Goal: Navigation & Orientation: Find specific page/section

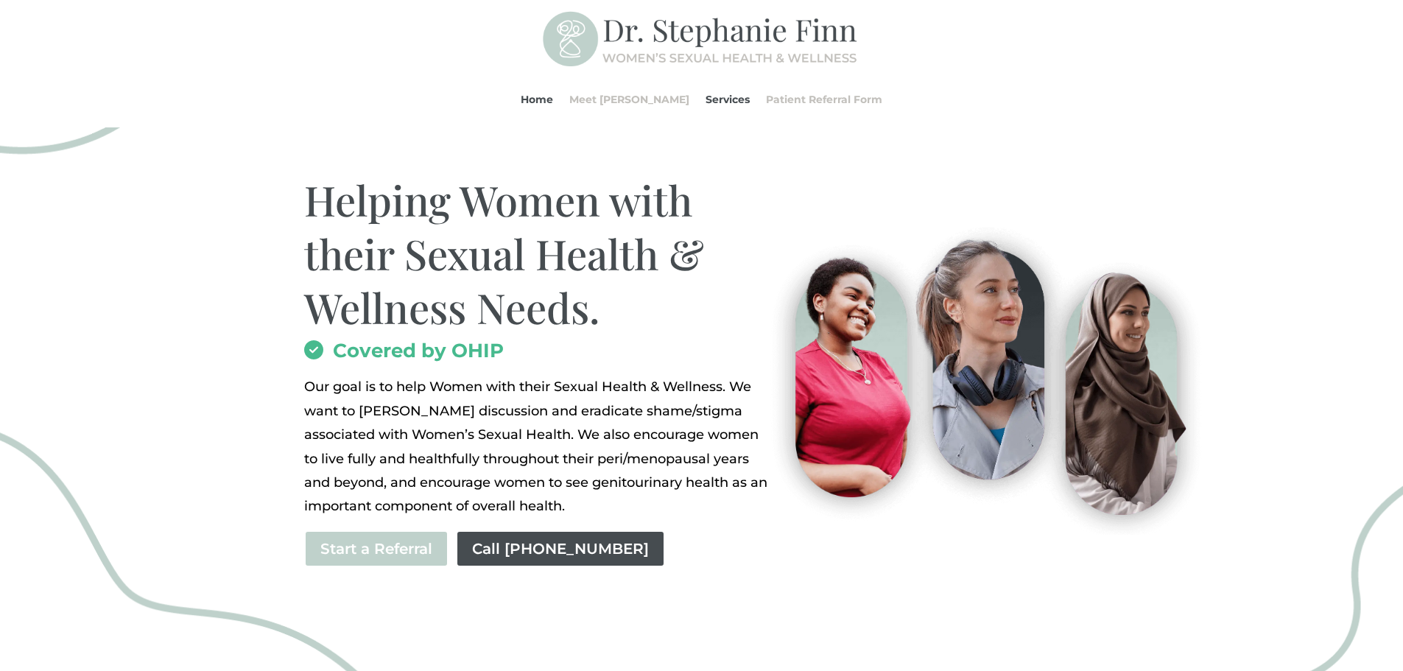
scroll to position [74, 0]
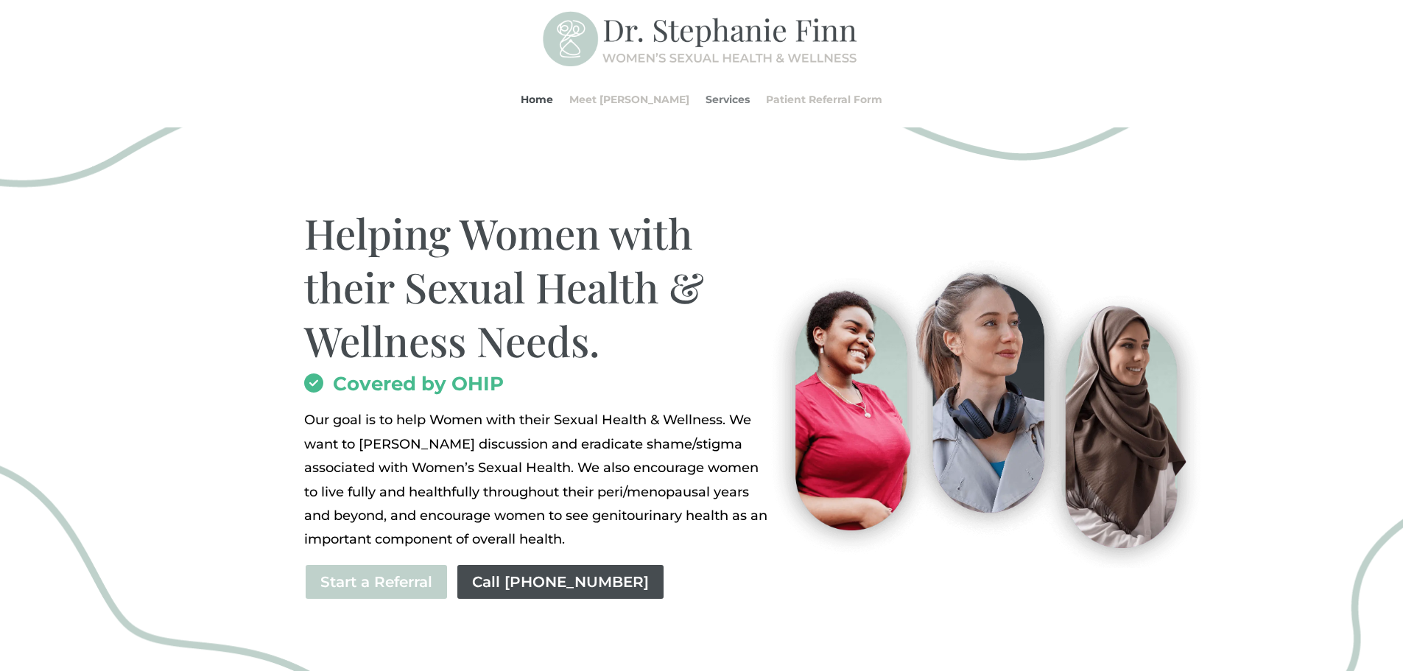
click at [706, 102] on link "Services" at bounding box center [728, 99] width 44 height 56
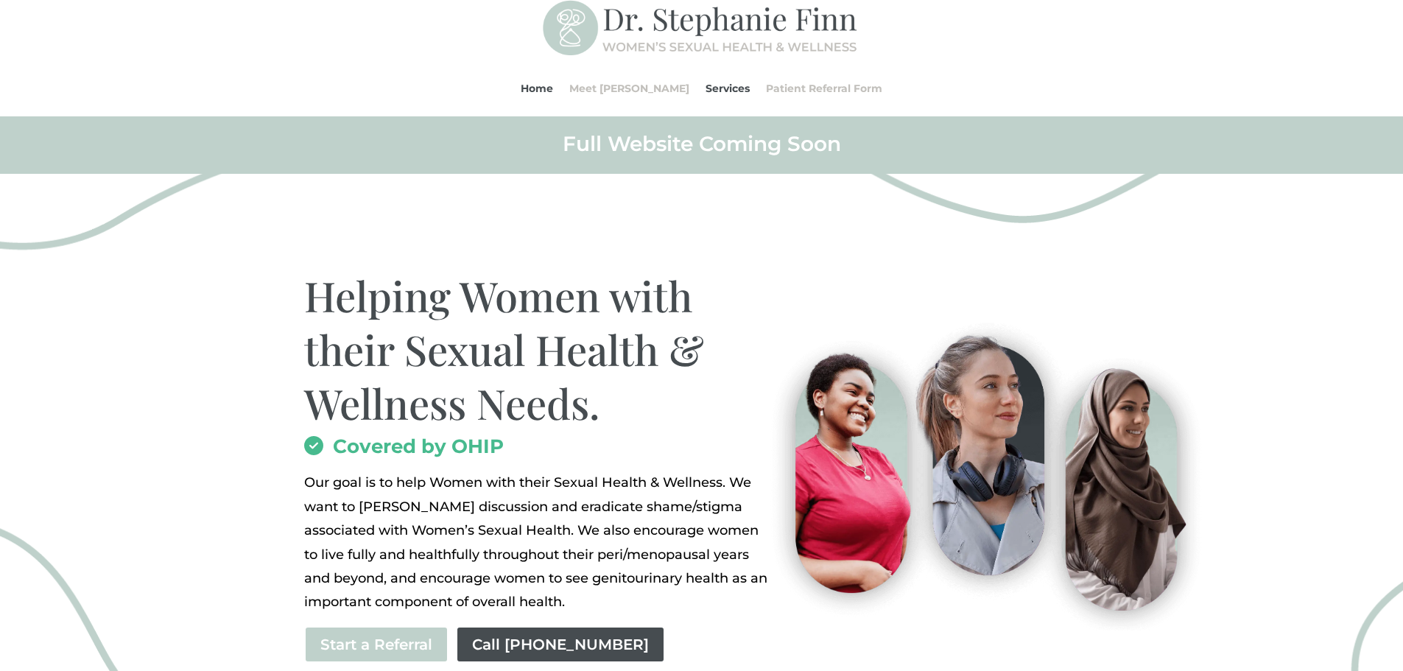
scroll to position [0, 0]
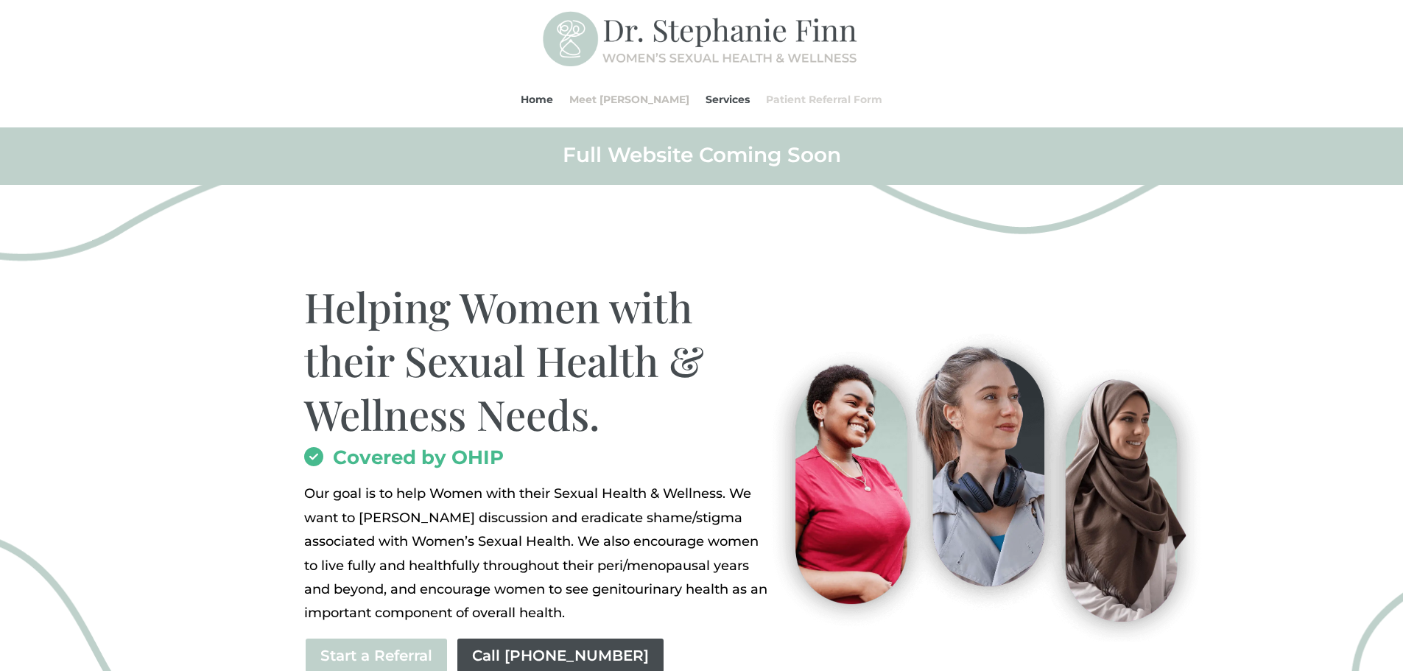
click at [795, 106] on link "Patient Referral Form" at bounding box center [824, 99] width 116 height 56
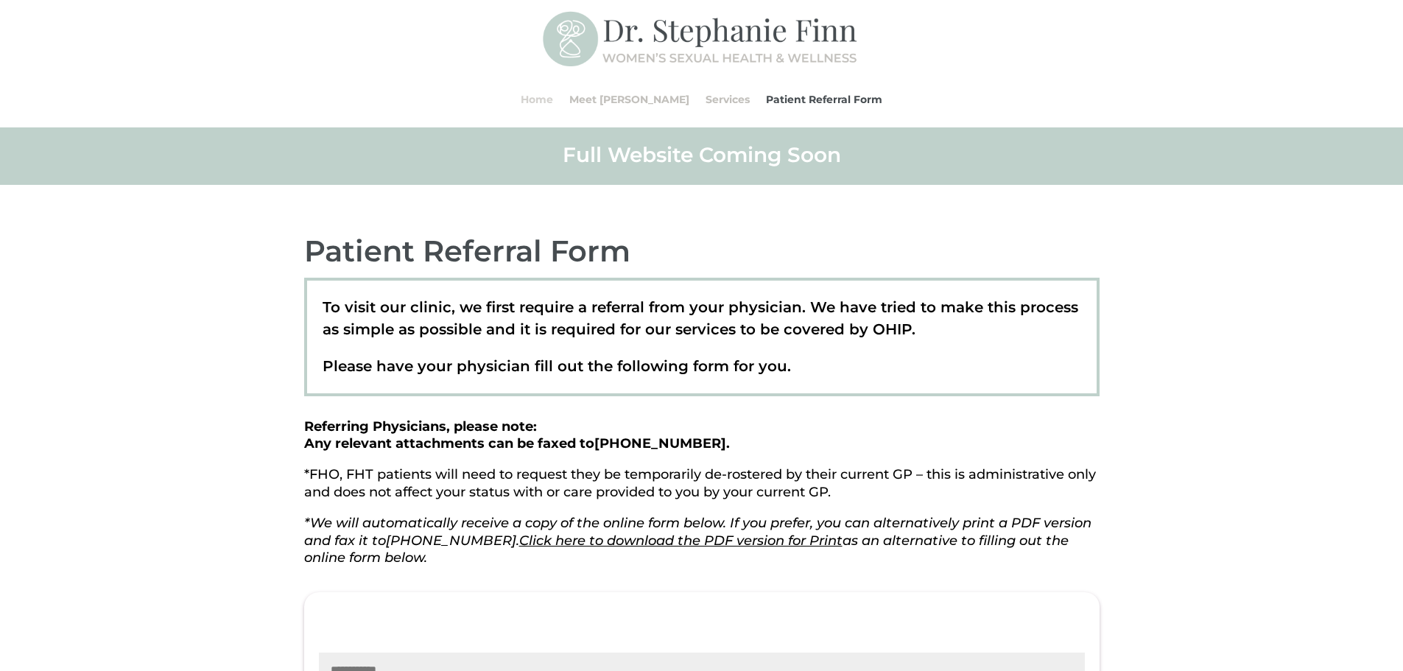
click at [553, 98] on link "Home" at bounding box center [537, 99] width 32 height 56
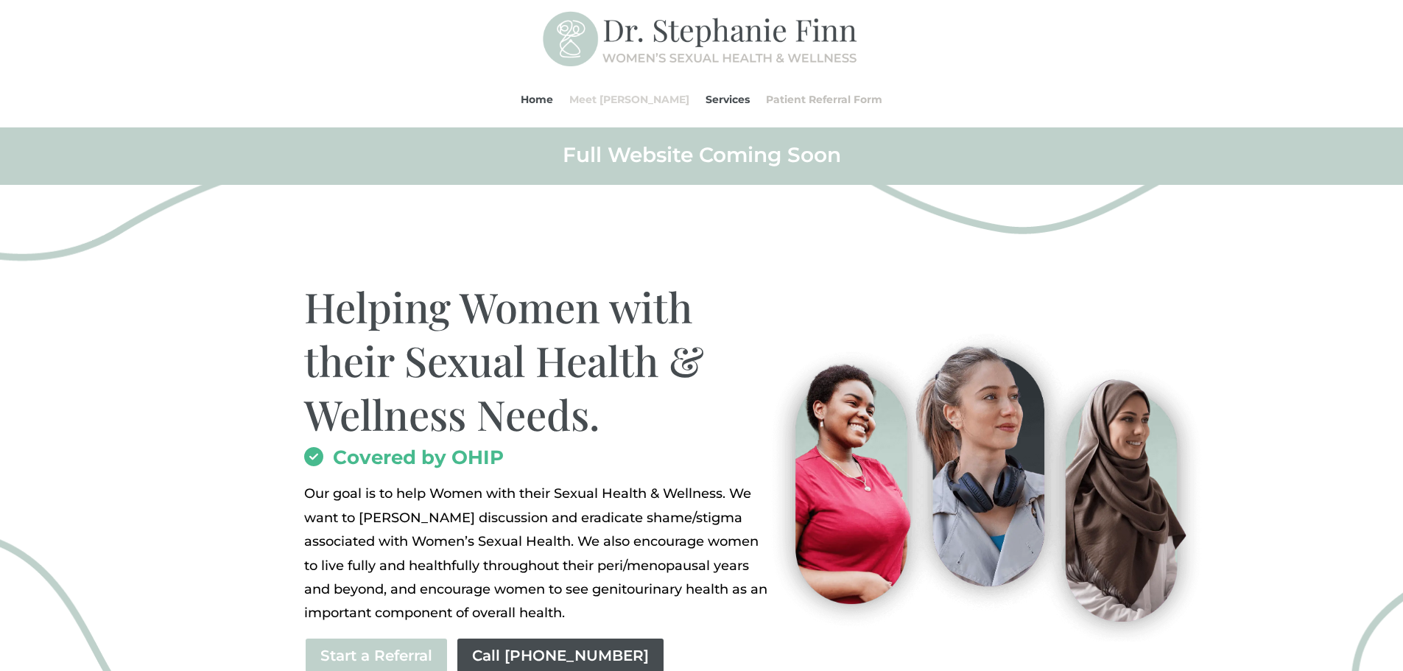
click at [614, 97] on link "Meet [PERSON_NAME]" at bounding box center [629, 99] width 120 height 56
